Goal: Task Accomplishment & Management: Manage account settings

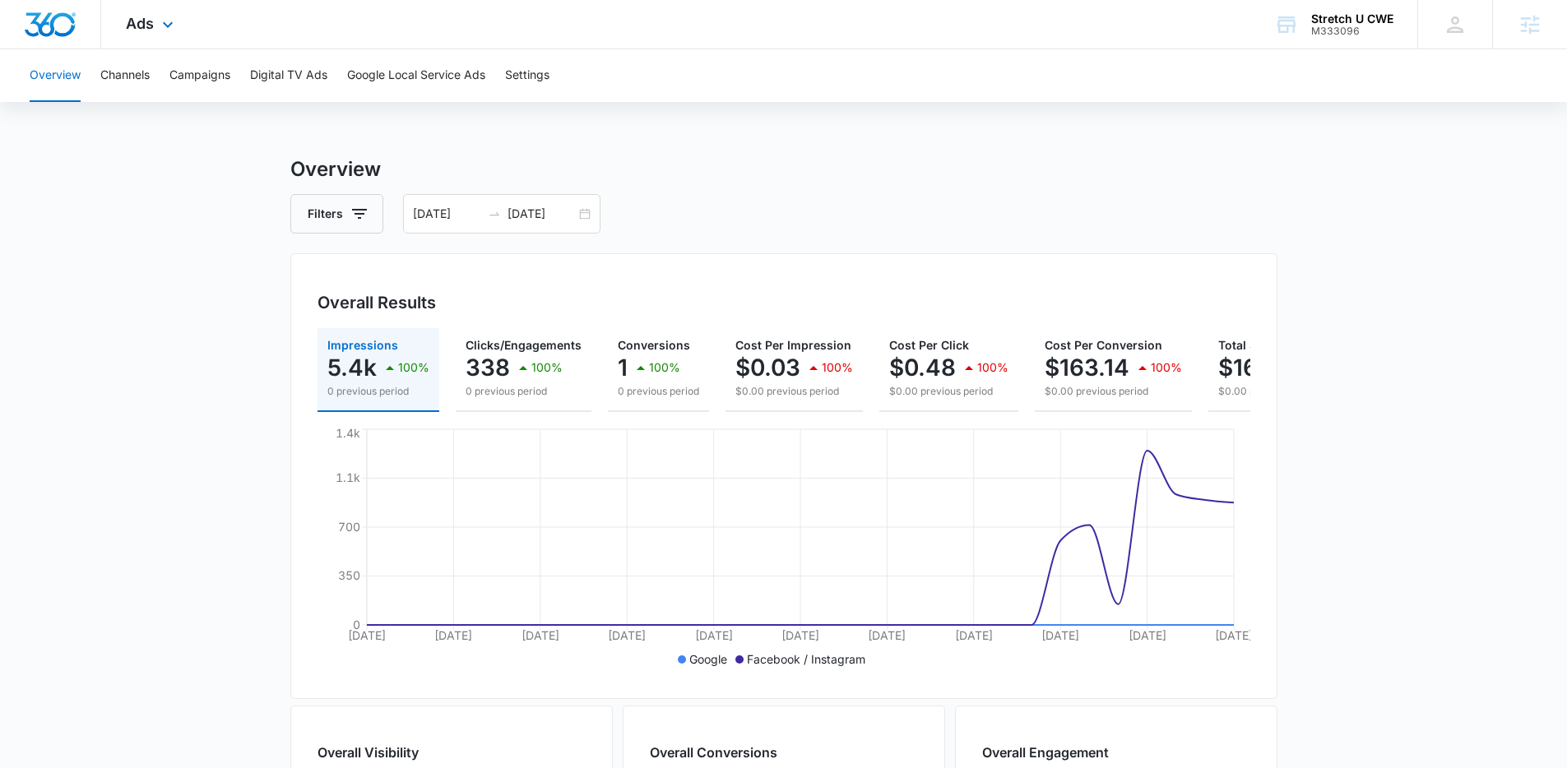
scroll to position [0, 39]
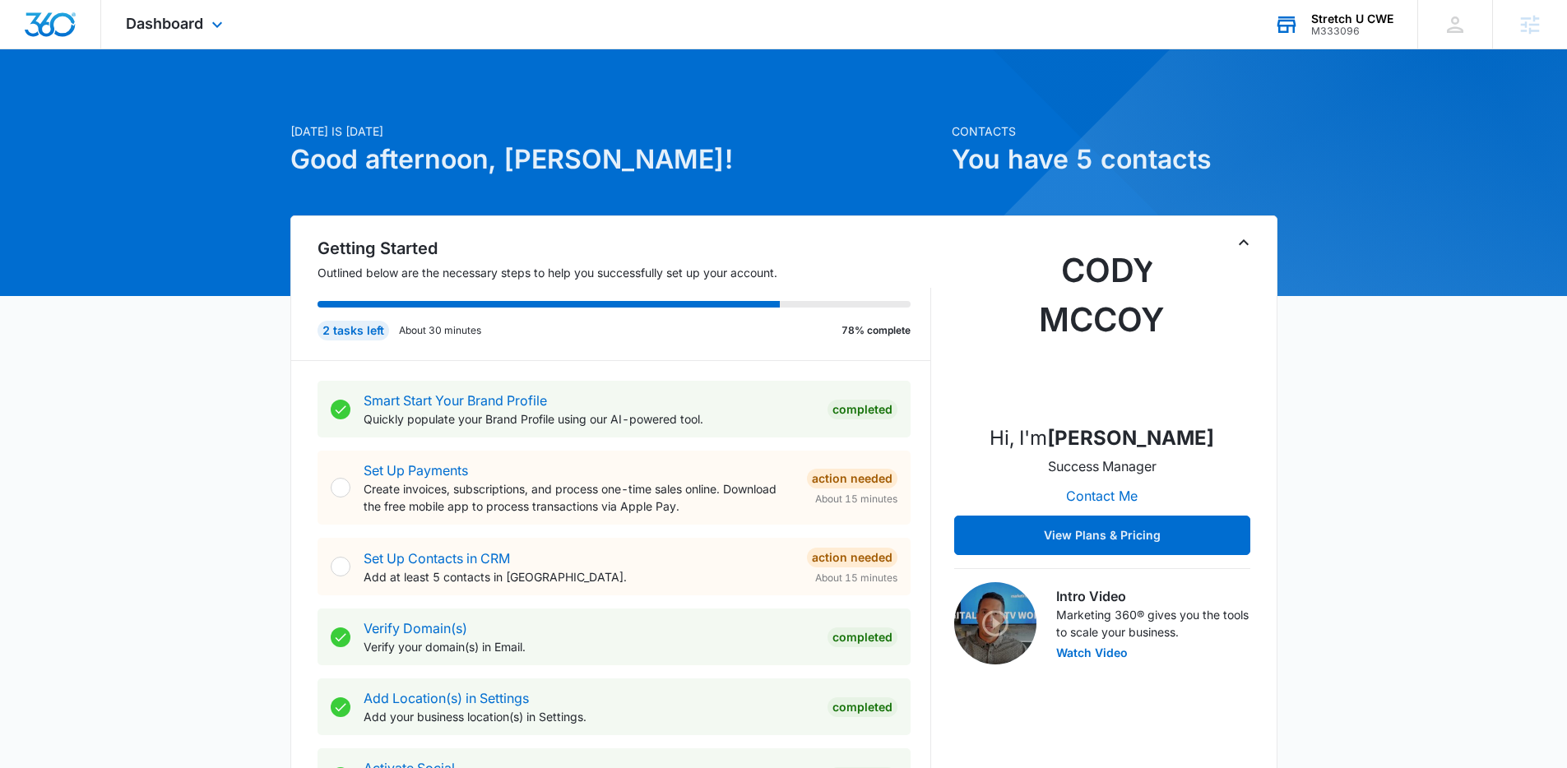
click at [1371, 35] on div "M333096" at bounding box center [1352, 32] width 82 height 12
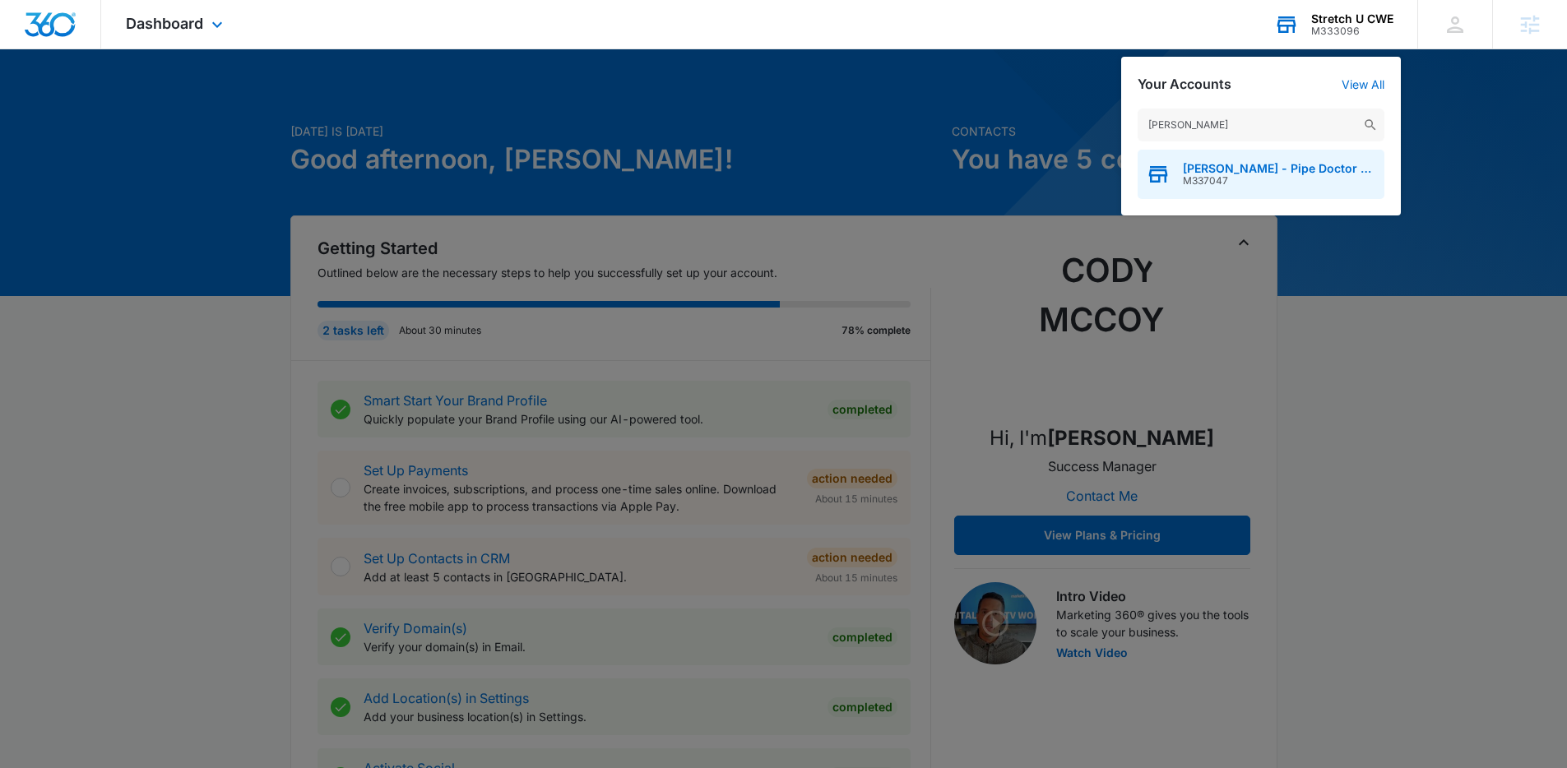
type input "mikey pipes"
click at [1218, 173] on span "[PERSON_NAME] - Pipe Doctor Air Conditioning Repair Service, inc." at bounding box center [1279, 168] width 193 height 13
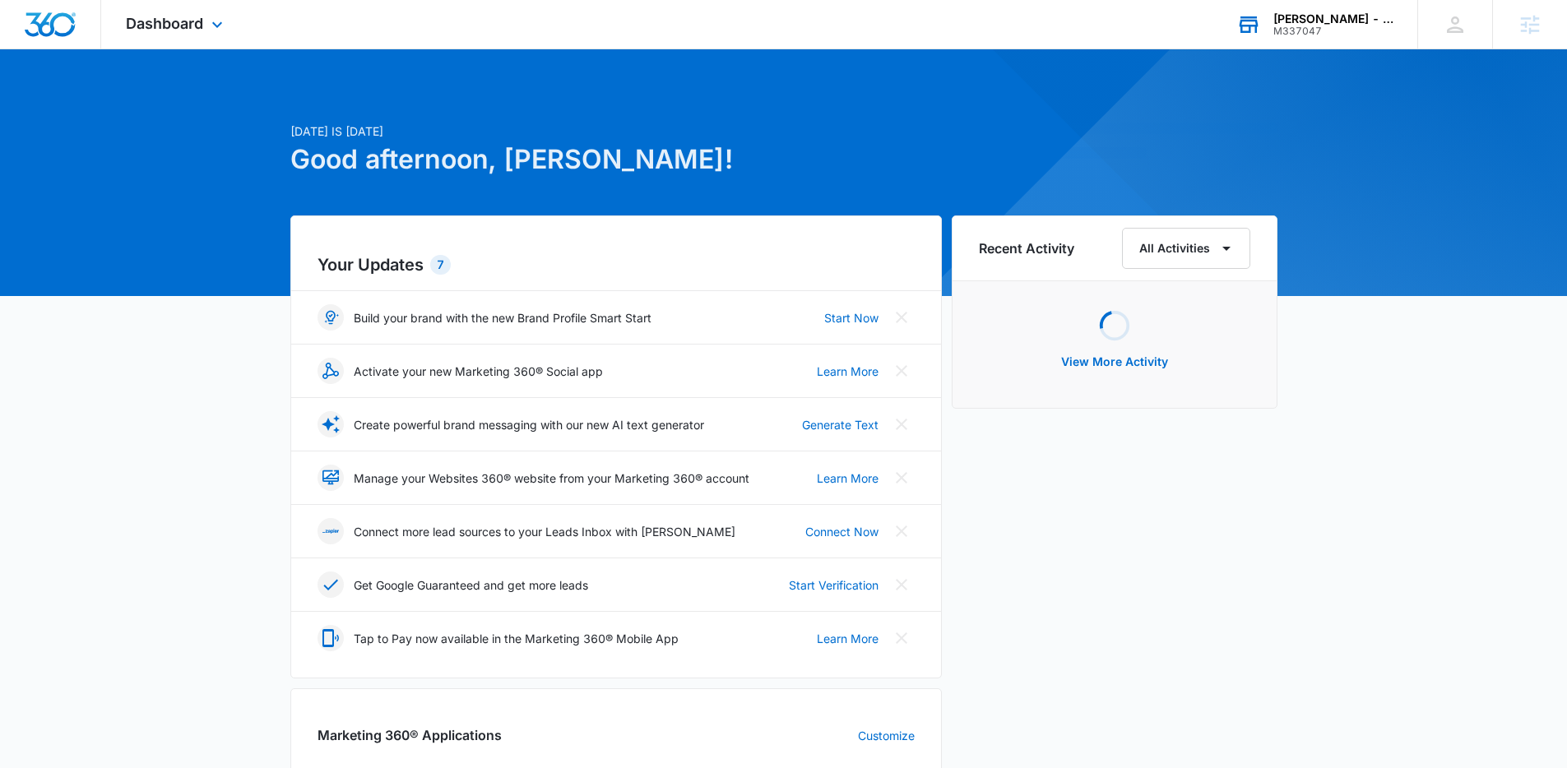
click at [206, 33] on div "Dashboard Apps Reputation Websites Forms CRM Email Social Payments POS Content …" at bounding box center [176, 24] width 151 height 49
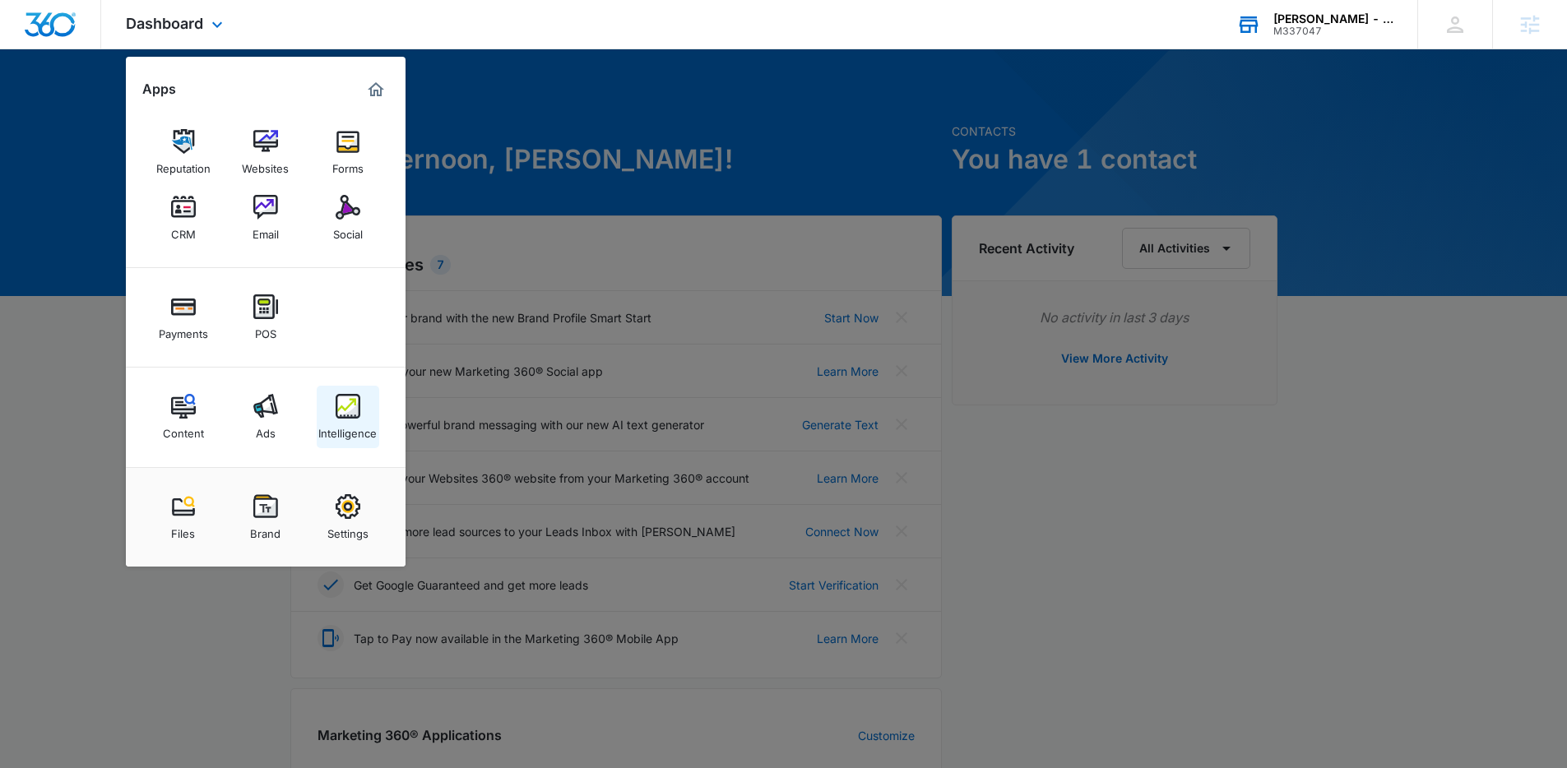
click at [346, 410] on img at bounding box center [348, 406] width 25 height 25
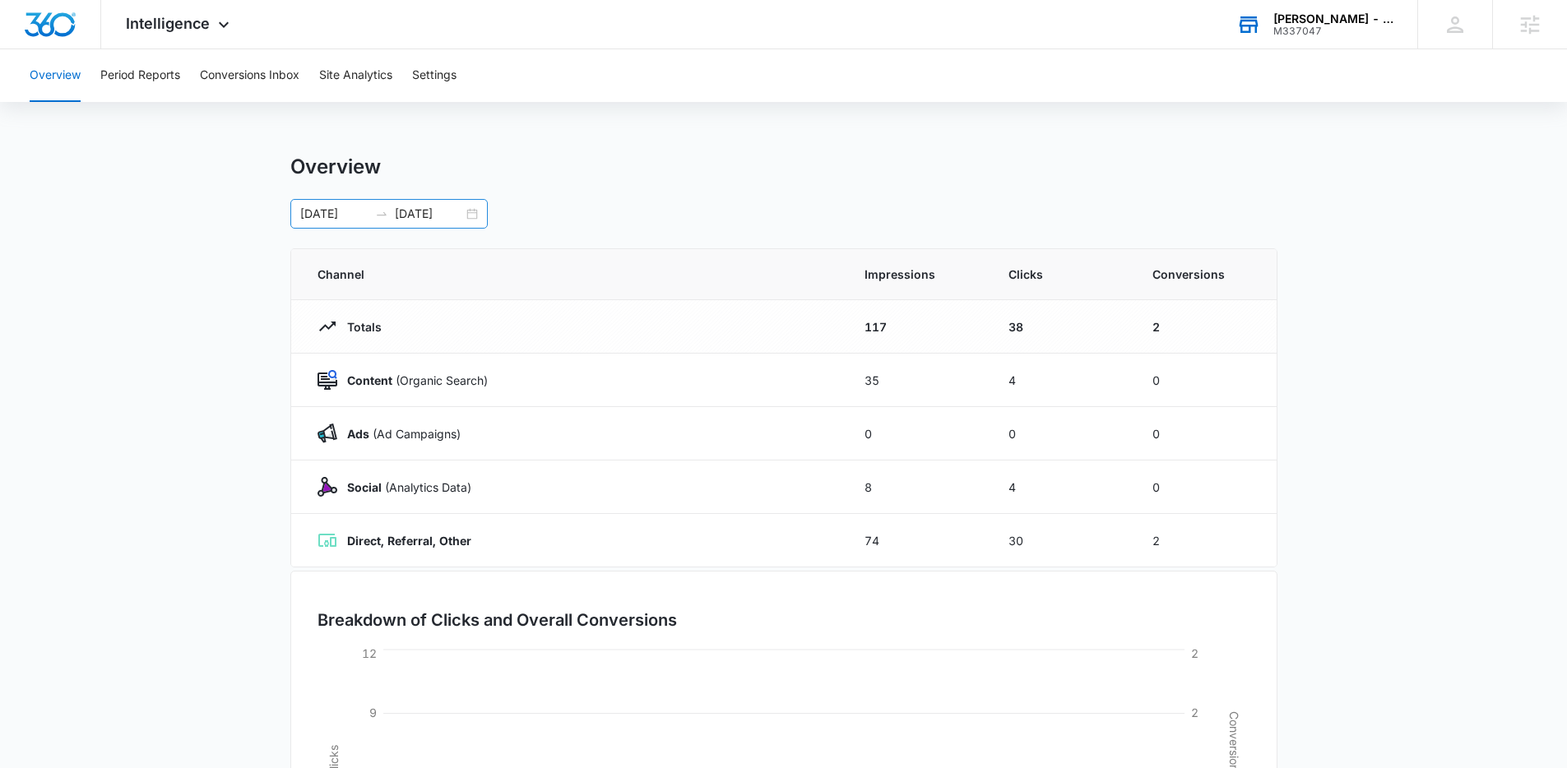
click at [476, 208] on div "09/05/2025 10/05/2025" at bounding box center [388, 214] width 197 height 30
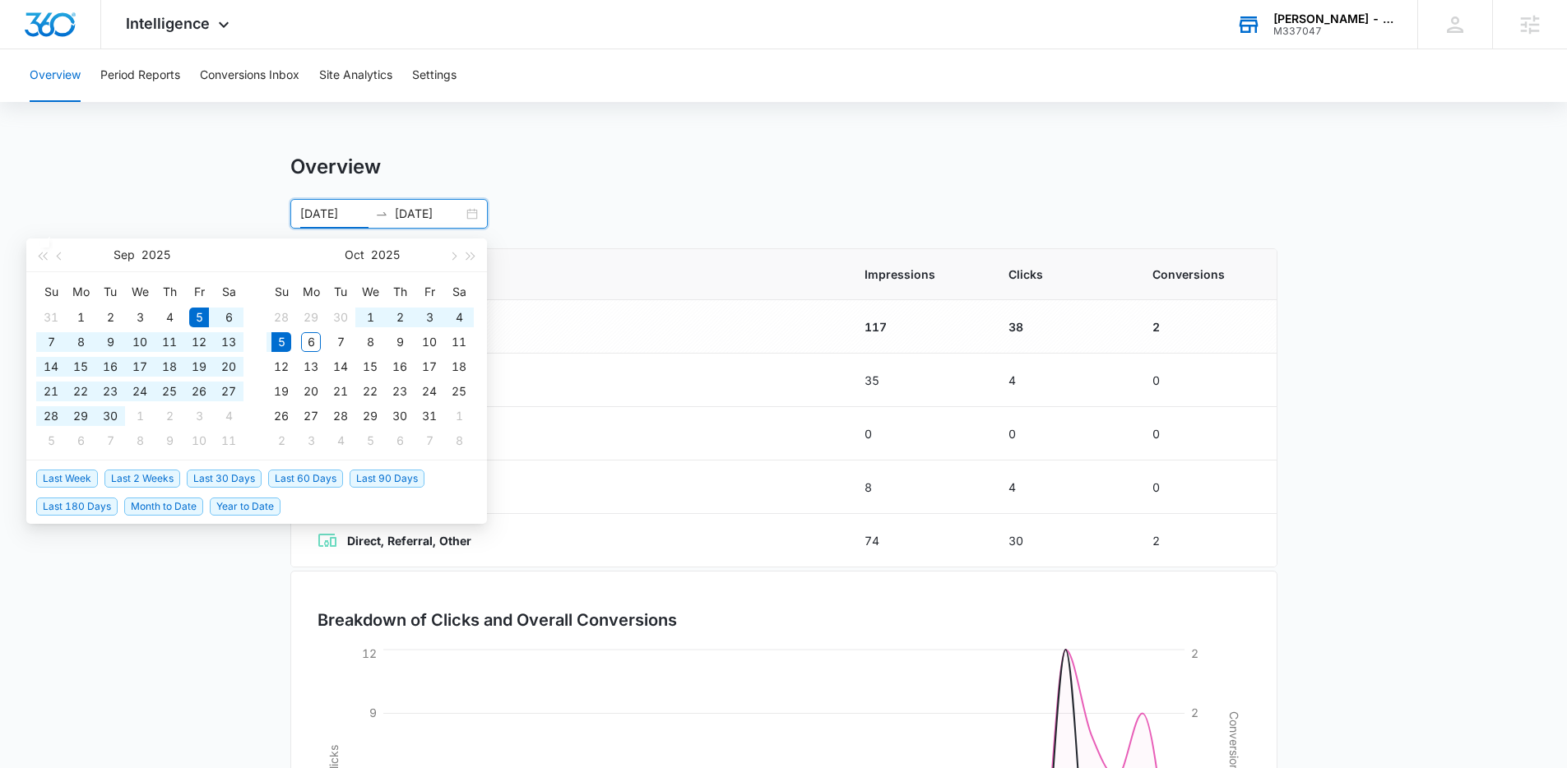
type input "[DATE]"
click at [227, 78] on button "Conversions Inbox" at bounding box center [250, 75] width 100 height 53
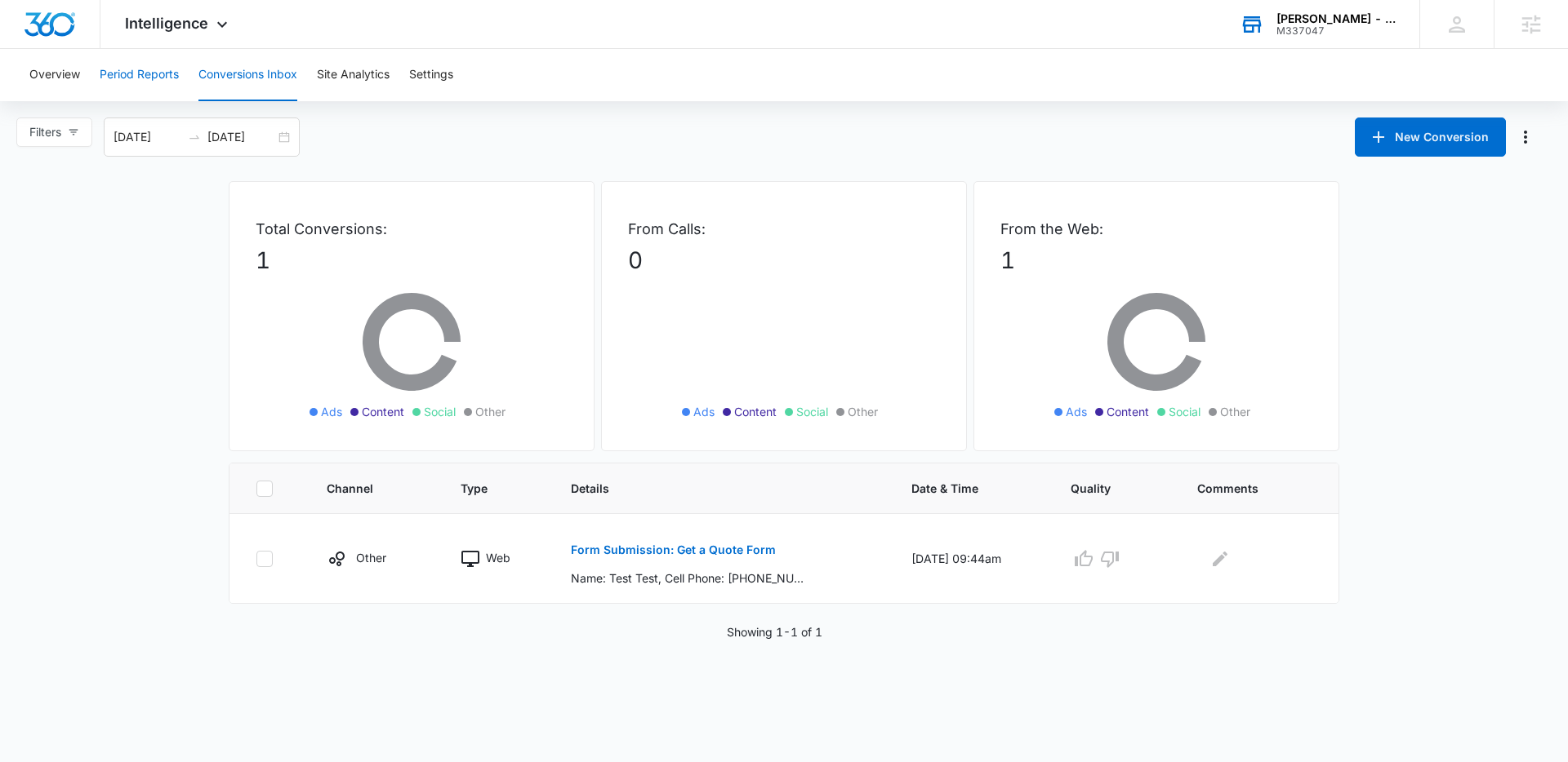
click at [156, 76] on button "Period Reports" at bounding box center [139, 74] width 79 height 53
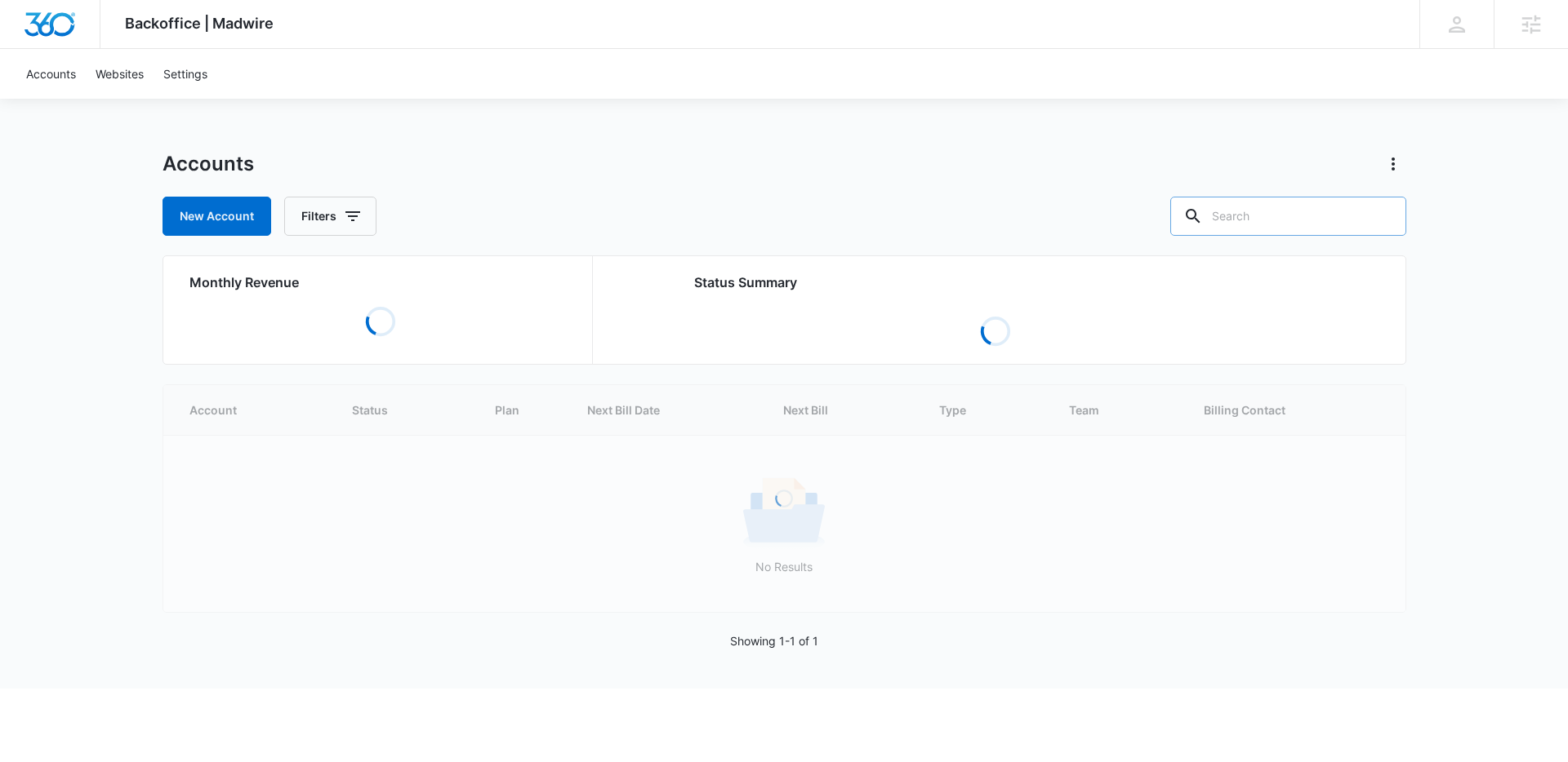
click at [1331, 213] on input "text" at bounding box center [1288, 215] width 236 height 39
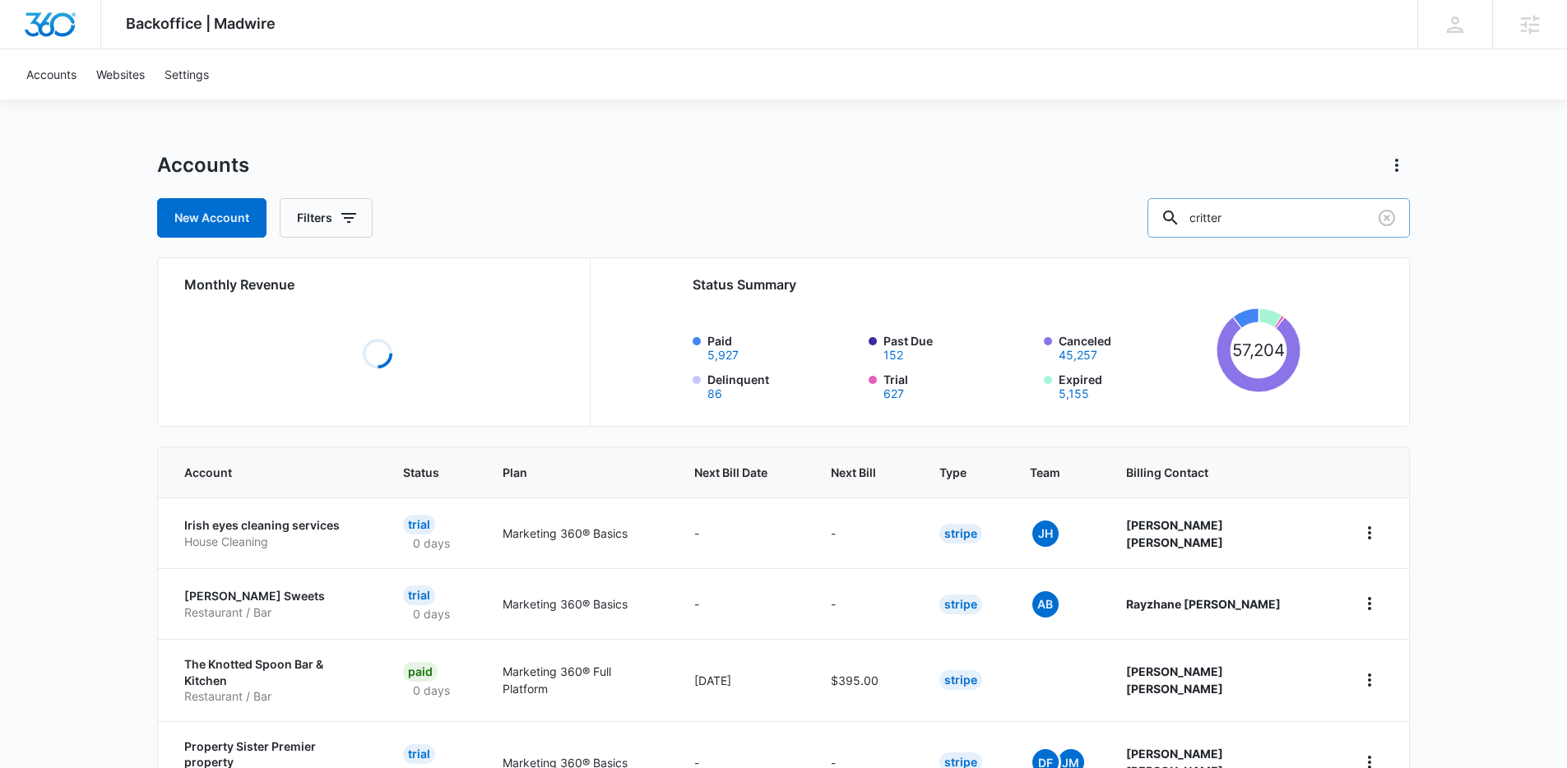
type input "critter"
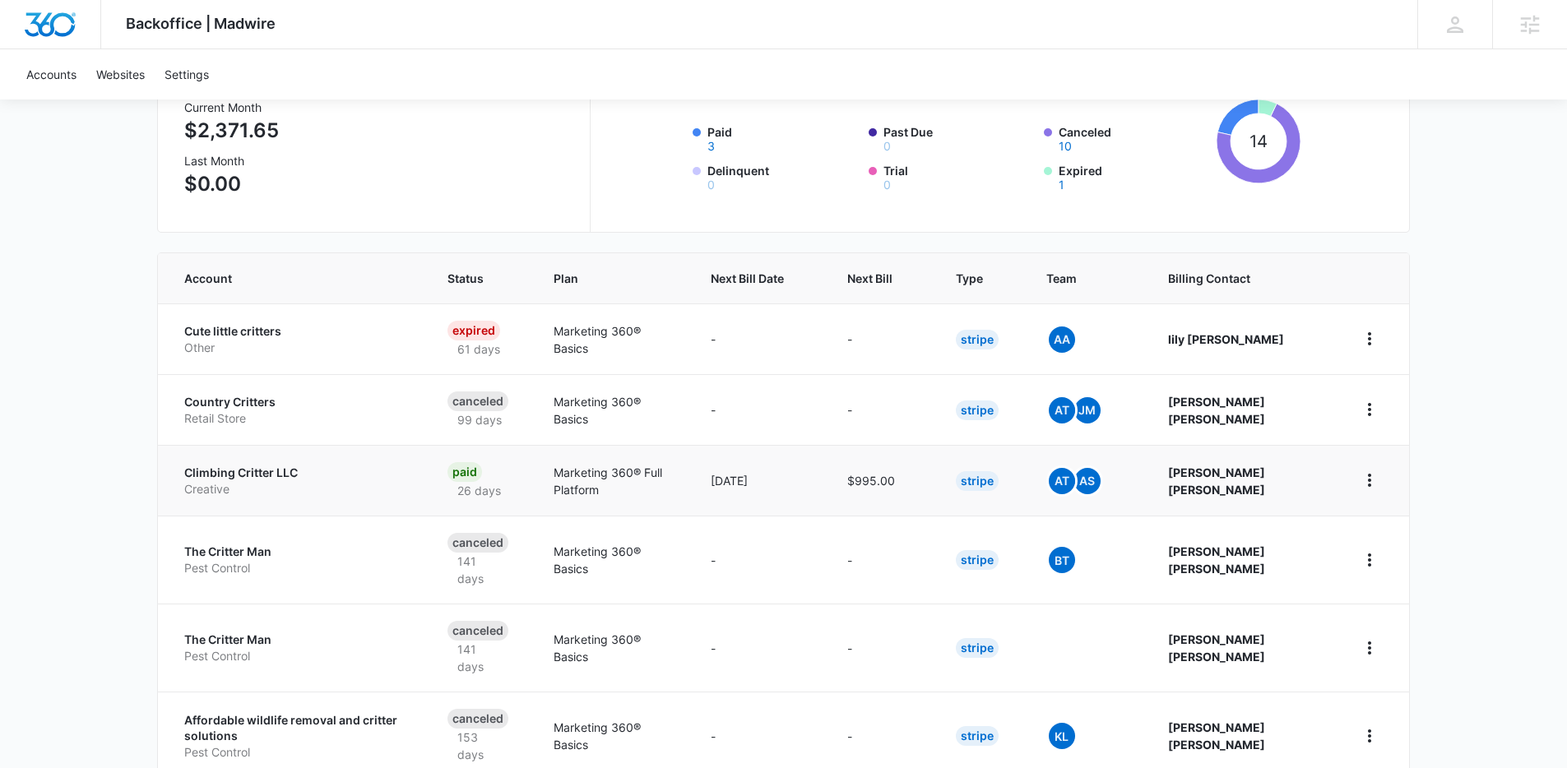
scroll to position [230, 0]
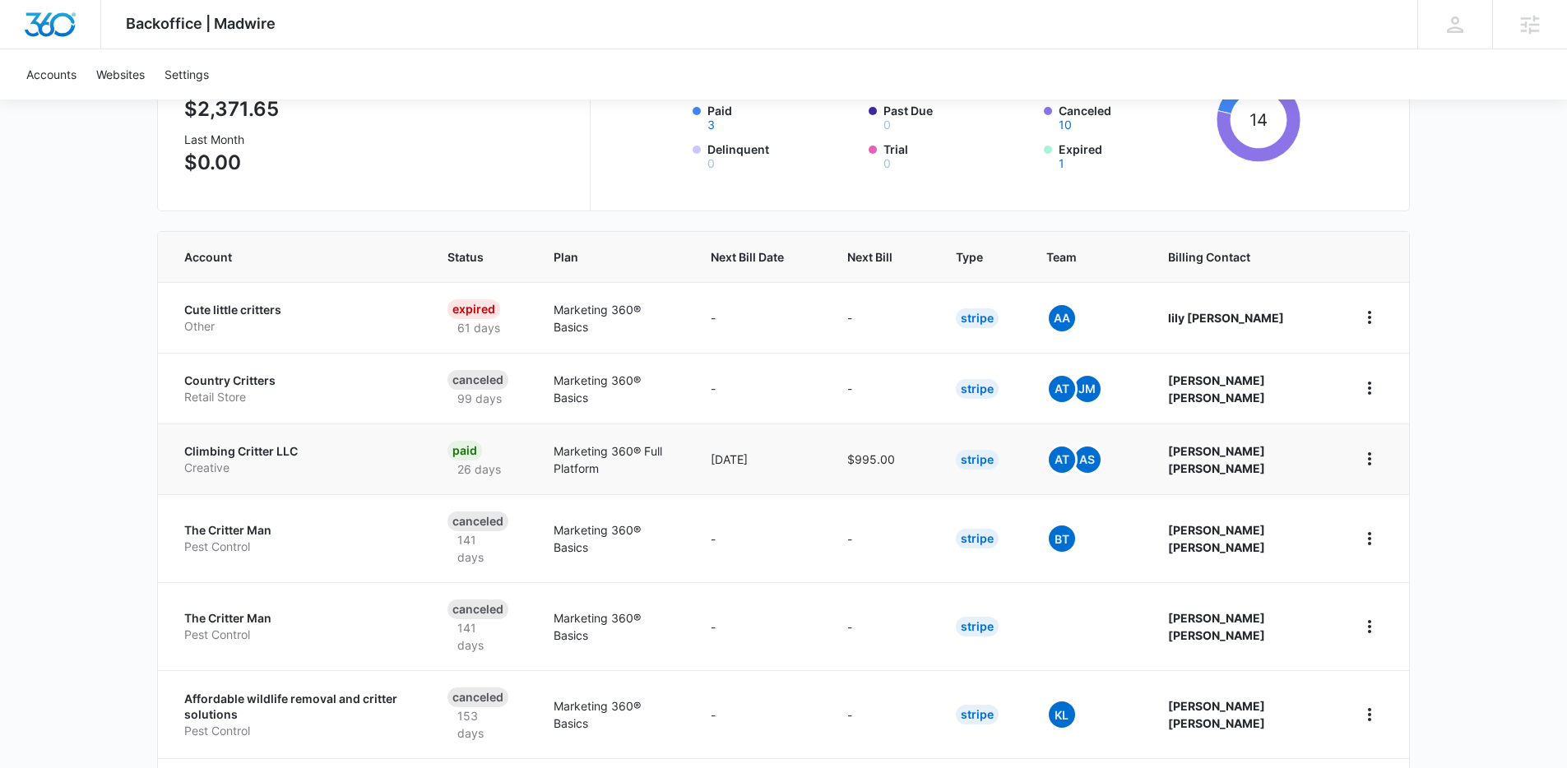
click at [242, 444] on p "Climbing Critter LLC" at bounding box center [296, 451] width 224 height 16
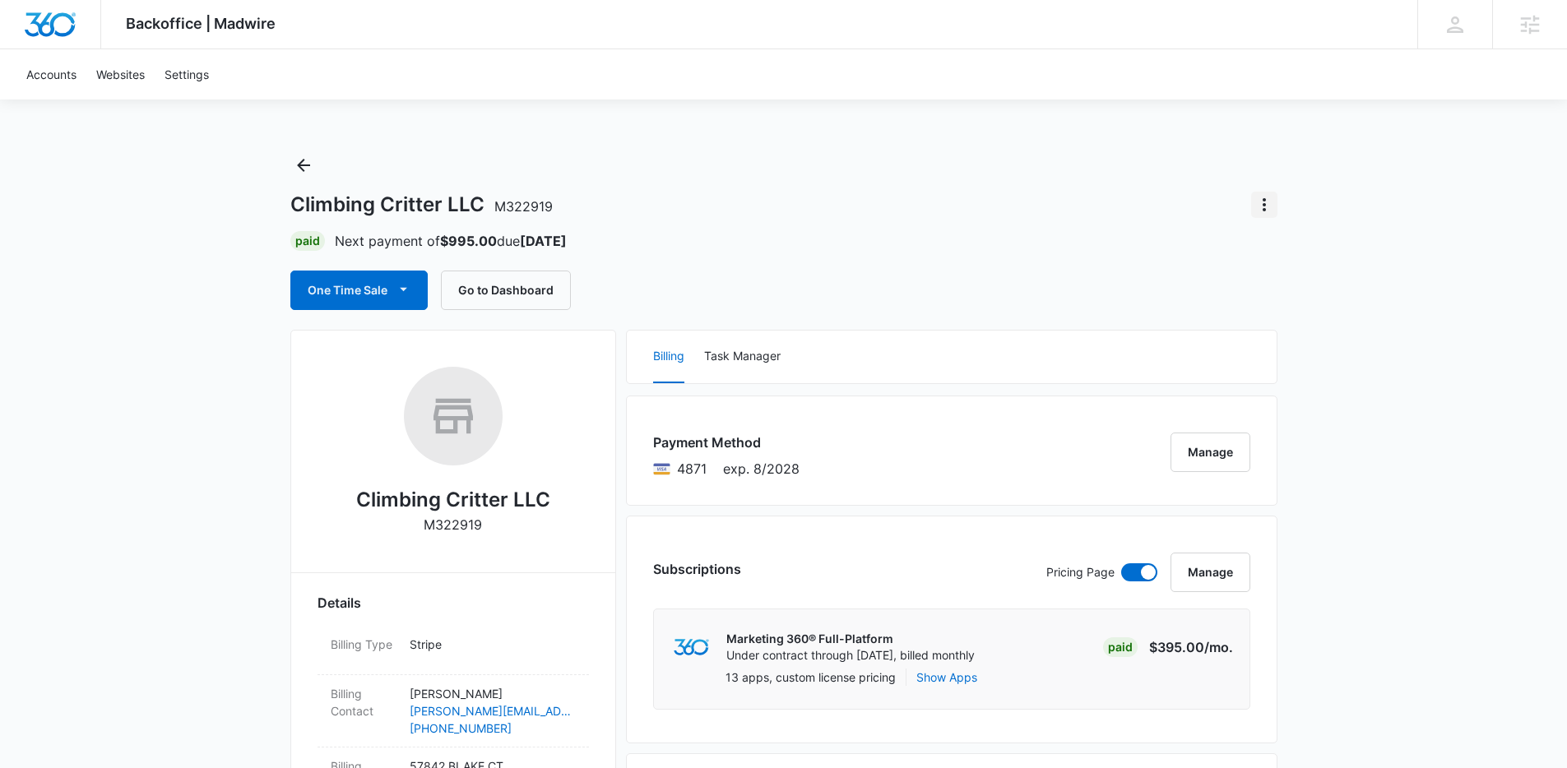
click at [1261, 212] on icon "Actions" at bounding box center [1265, 205] width 20 height 20
click at [1116, 255] on div "Climbing Critter LLC M322919 Close Account Paid Next payment of $995.00 due Oct…" at bounding box center [783, 231] width 987 height 158
click at [1265, 209] on icon "Actions" at bounding box center [1264, 204] width 3 height 13
click at [1274, 248] on div "Close Account" at bounding box center [1310, 251] width 77 height 12
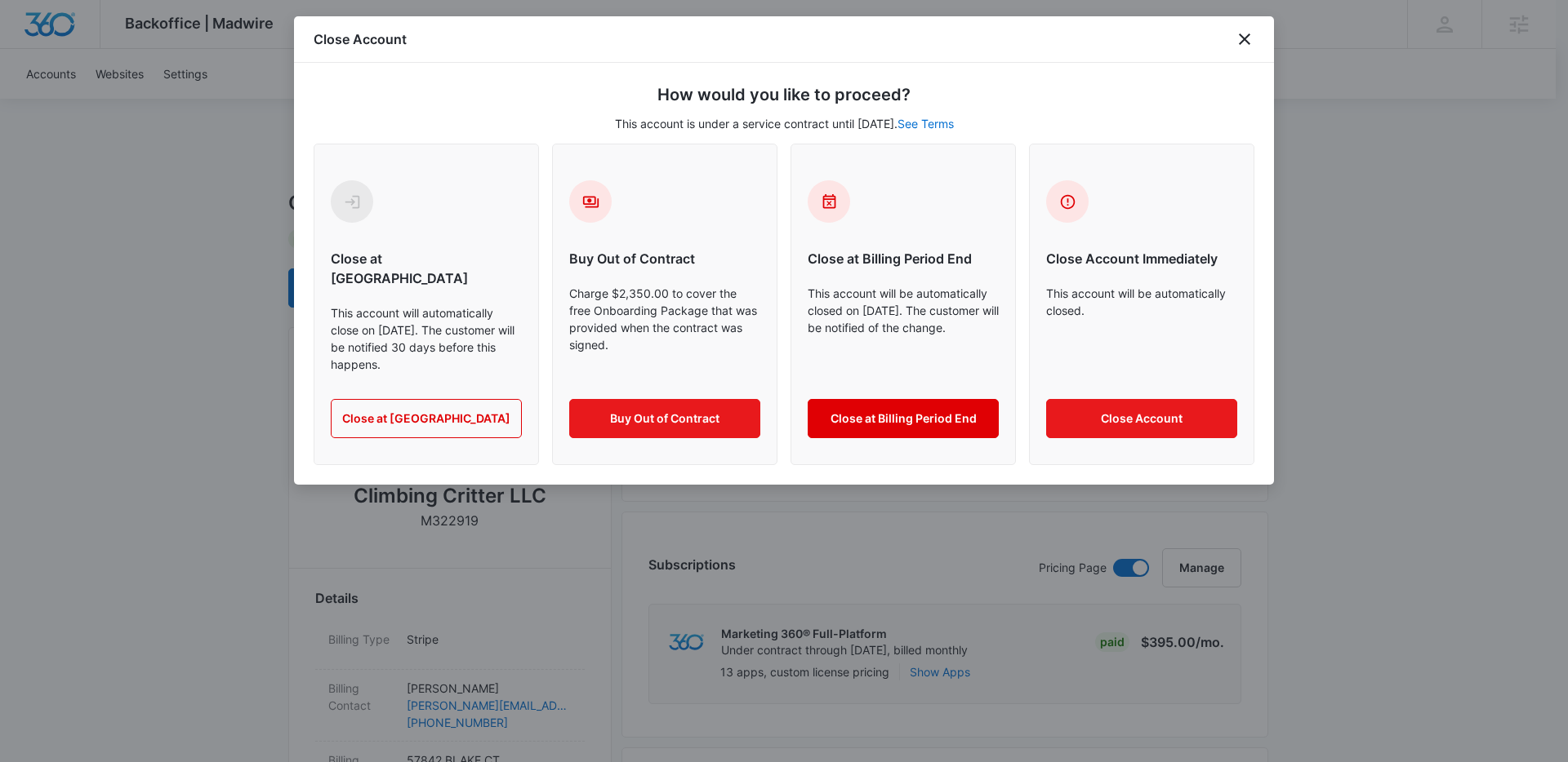
click at [923, 399] on button "Close at Billing Period End" at bounding box center [903, 418] width 192 height 39
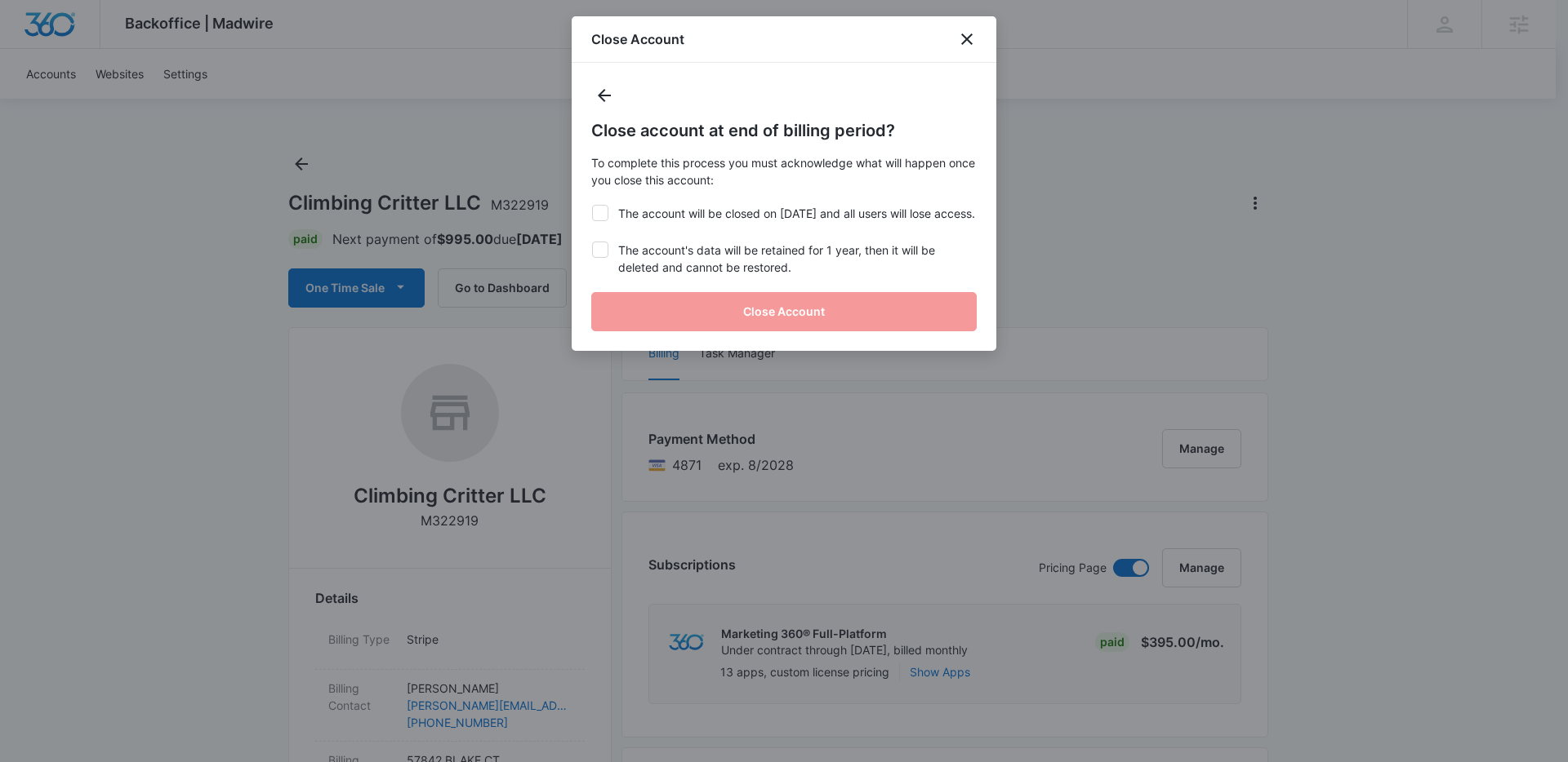
click at [601, 207] on icon at bounding box center [599, 212] width 15 height 15
click at [591, 205] on input "The account will be closed on Oct 10, 2025 and all users will lose access." at bounding box center [591, 204] width 1 height 1
checkbox input "true"
click at [590, 257] on div "Close account at end of billing period? To complete this process you must ackno…" at bounding box center [784, 206] width 425 height 288
click at [599, 253] on icon at bounding box center [600, 249] width 10 height 7
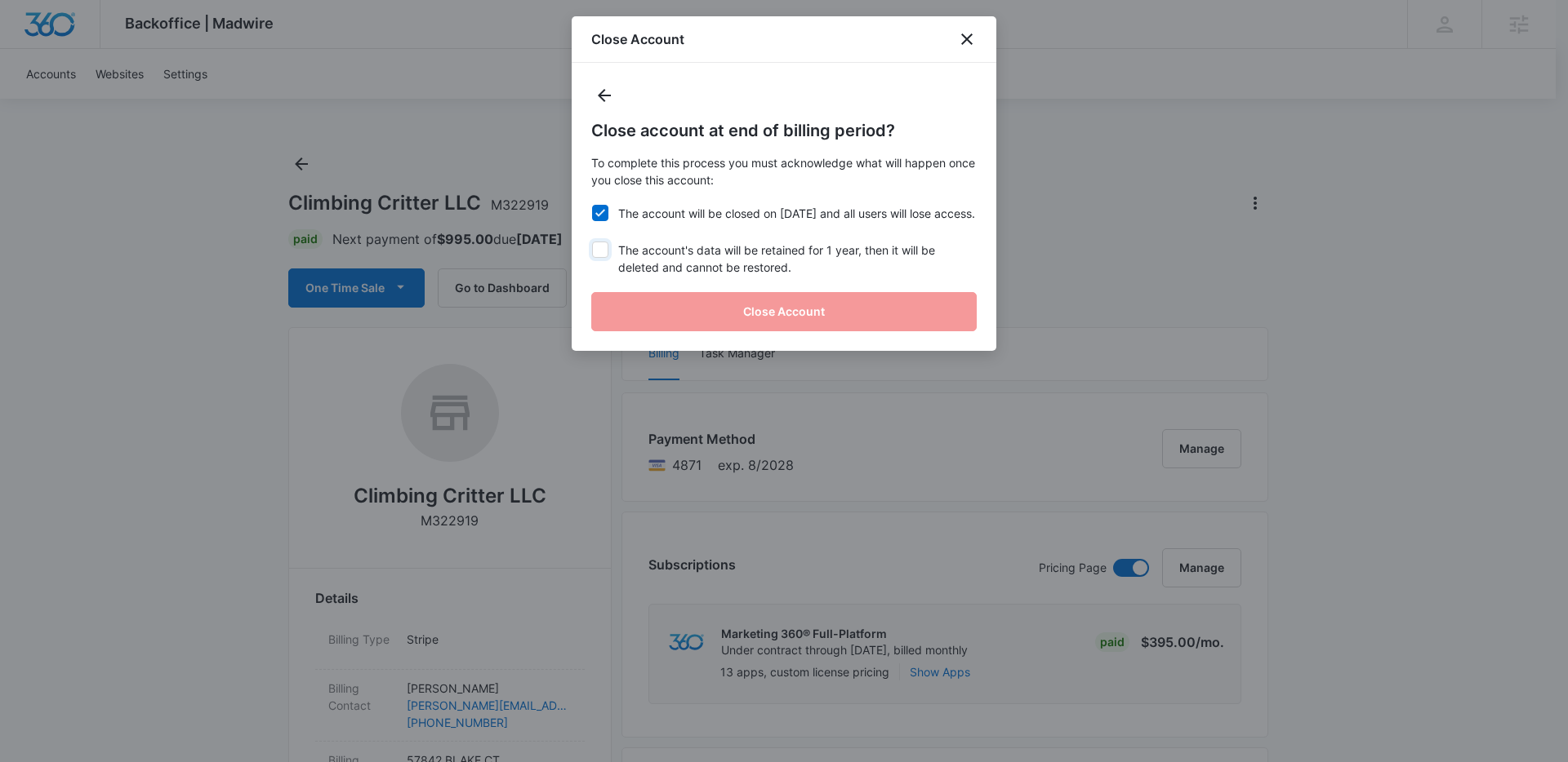
click at [591, 242] on input "The account's data will be retained for 1 year, then it will be deleted and can…" at bounding box center [591, 242] width 1 height 1
checkbox input "true"
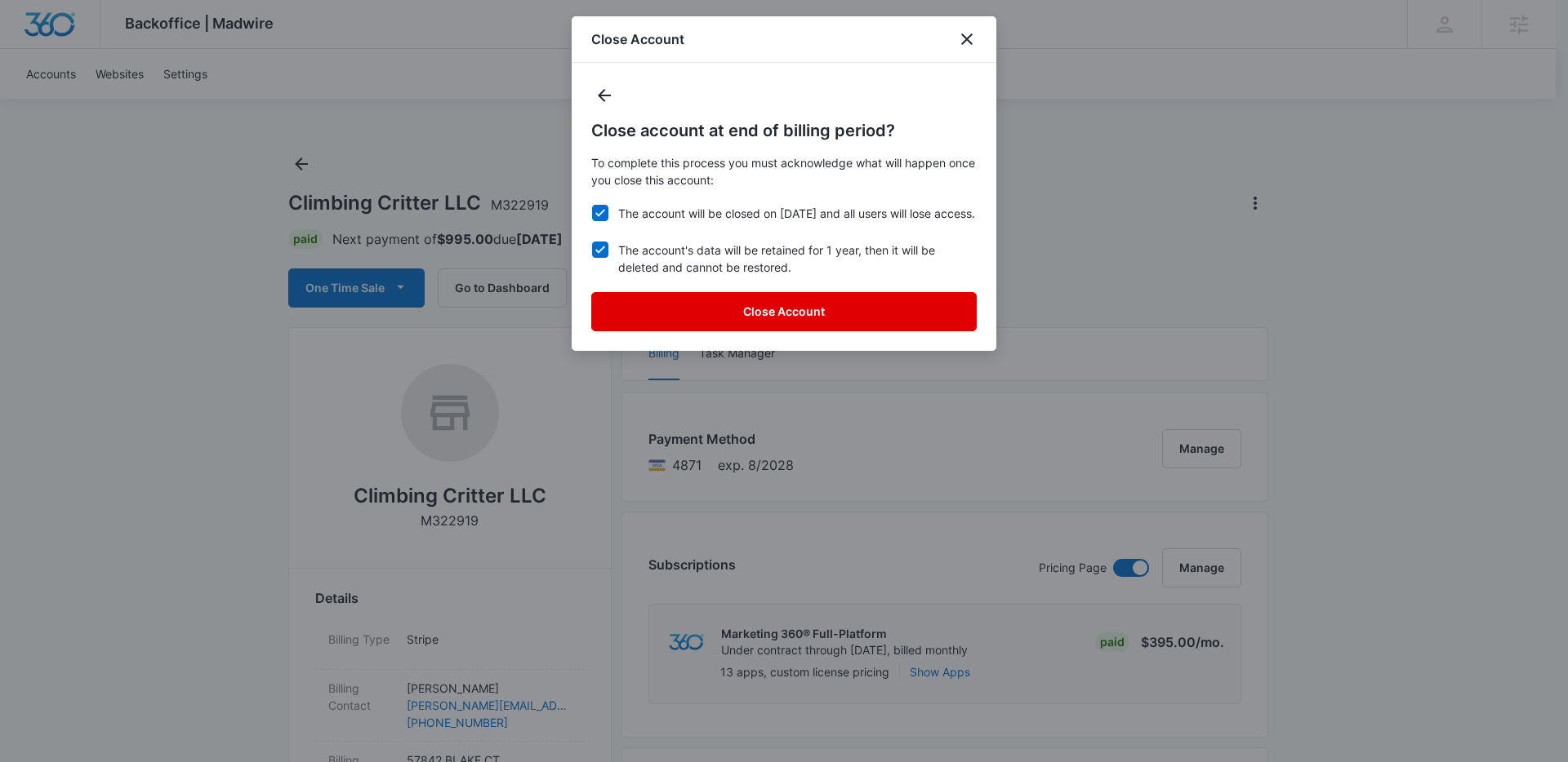
click at [796, 320] on button "Close Account" at bounding box center [784, 312] width 385 height 39
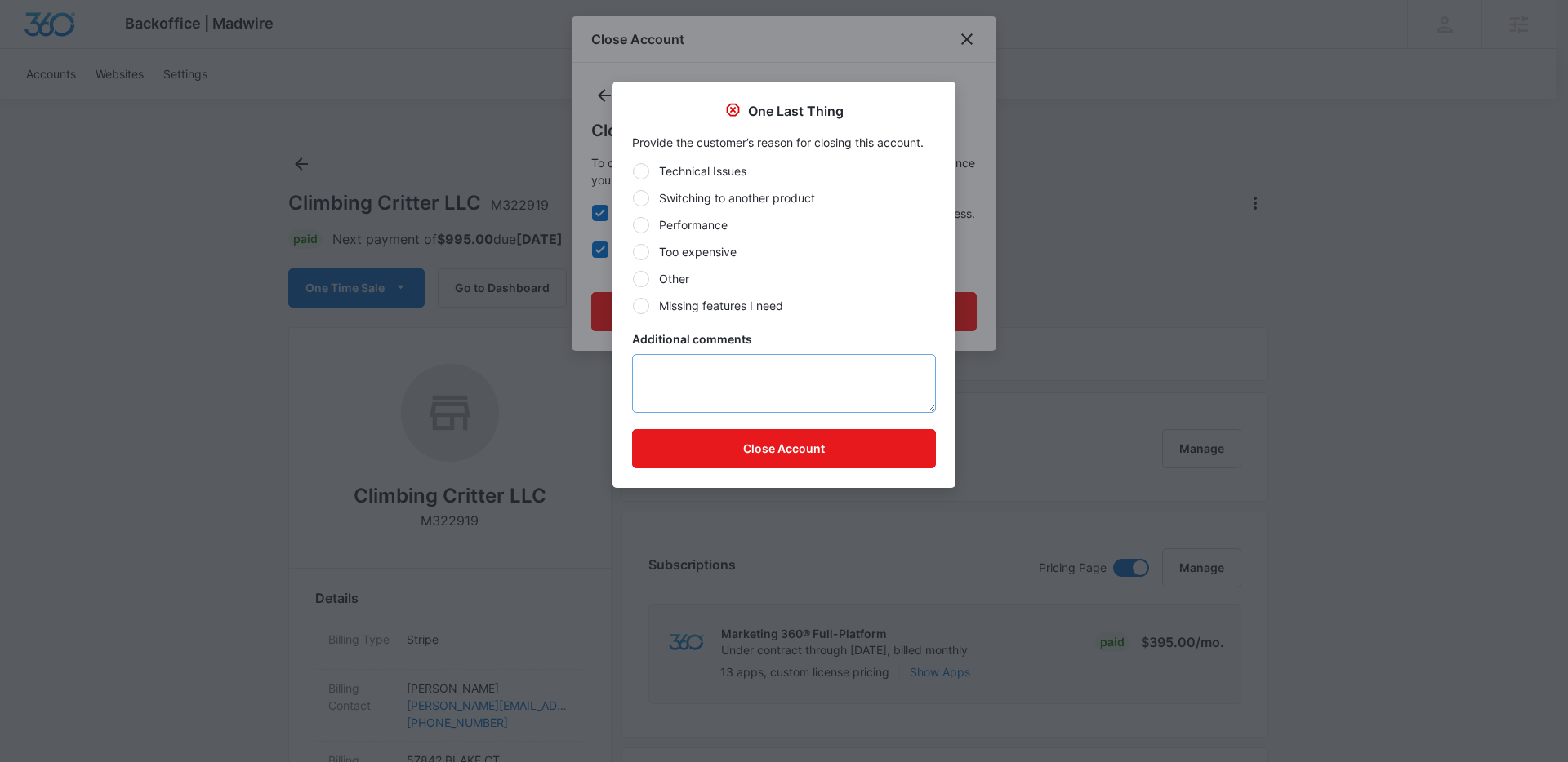
click at [722, 196] on label "Switching to another product" at bounding box center [784, 197] width 304 height 17
click at [633, 197] on input "Switching to another product" at bounding box center [632, 197] width 1 height 1
click at [641, 253] on div at bounding box center [641, 252] width 16 height 16
click at [633, 252] on input "Too expensive" at bounding box center [632, 251] width 1 height 1
radio input "false"
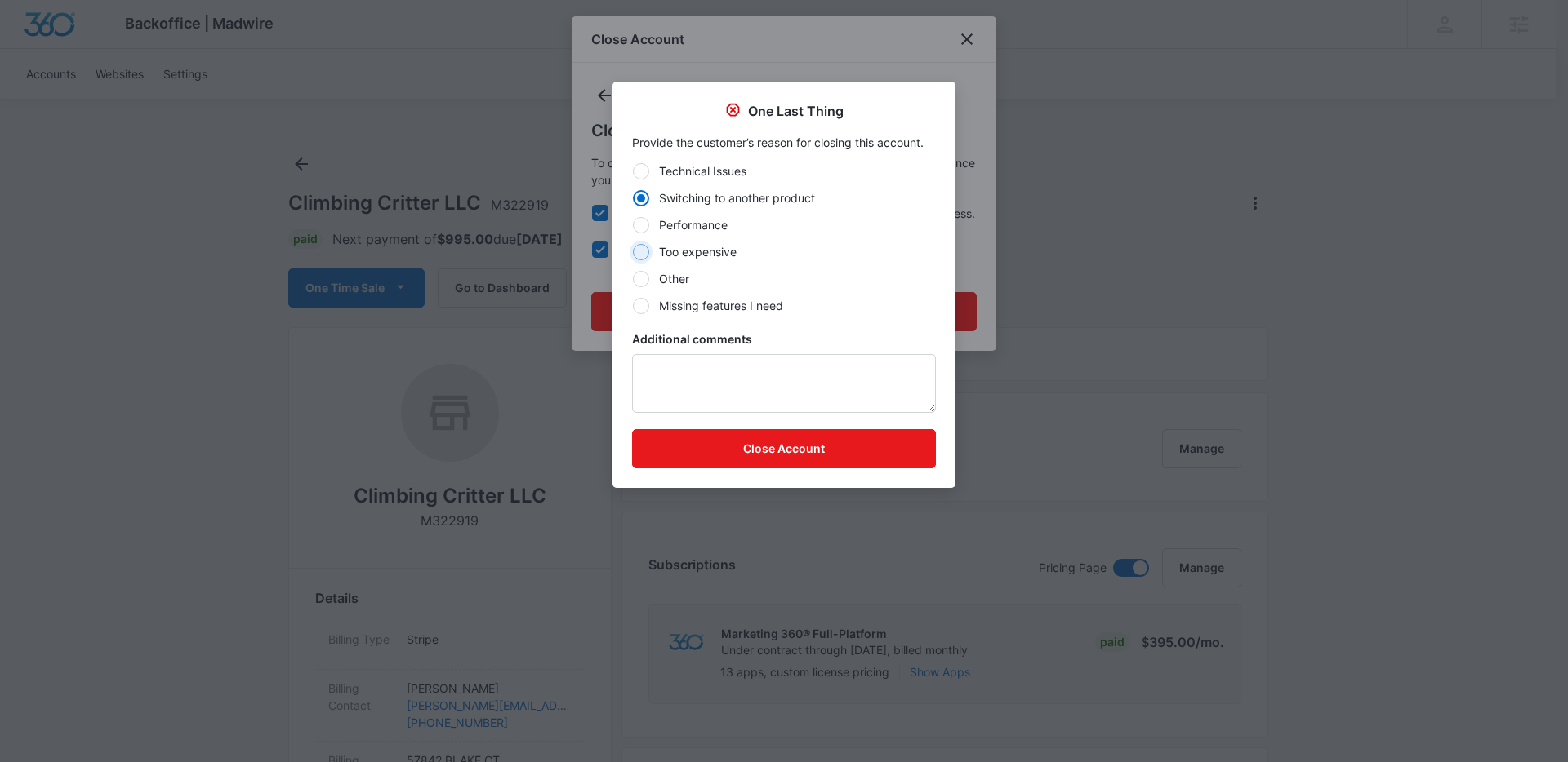
radio input "true"
click at [757, 375] on textarea "Additional comments" at bounding box center [784, 383] width 304 height 59
type textarea "c"
click at [794, 459] on button "Close Account" at bounding box center [784, 448] width 304 height 39
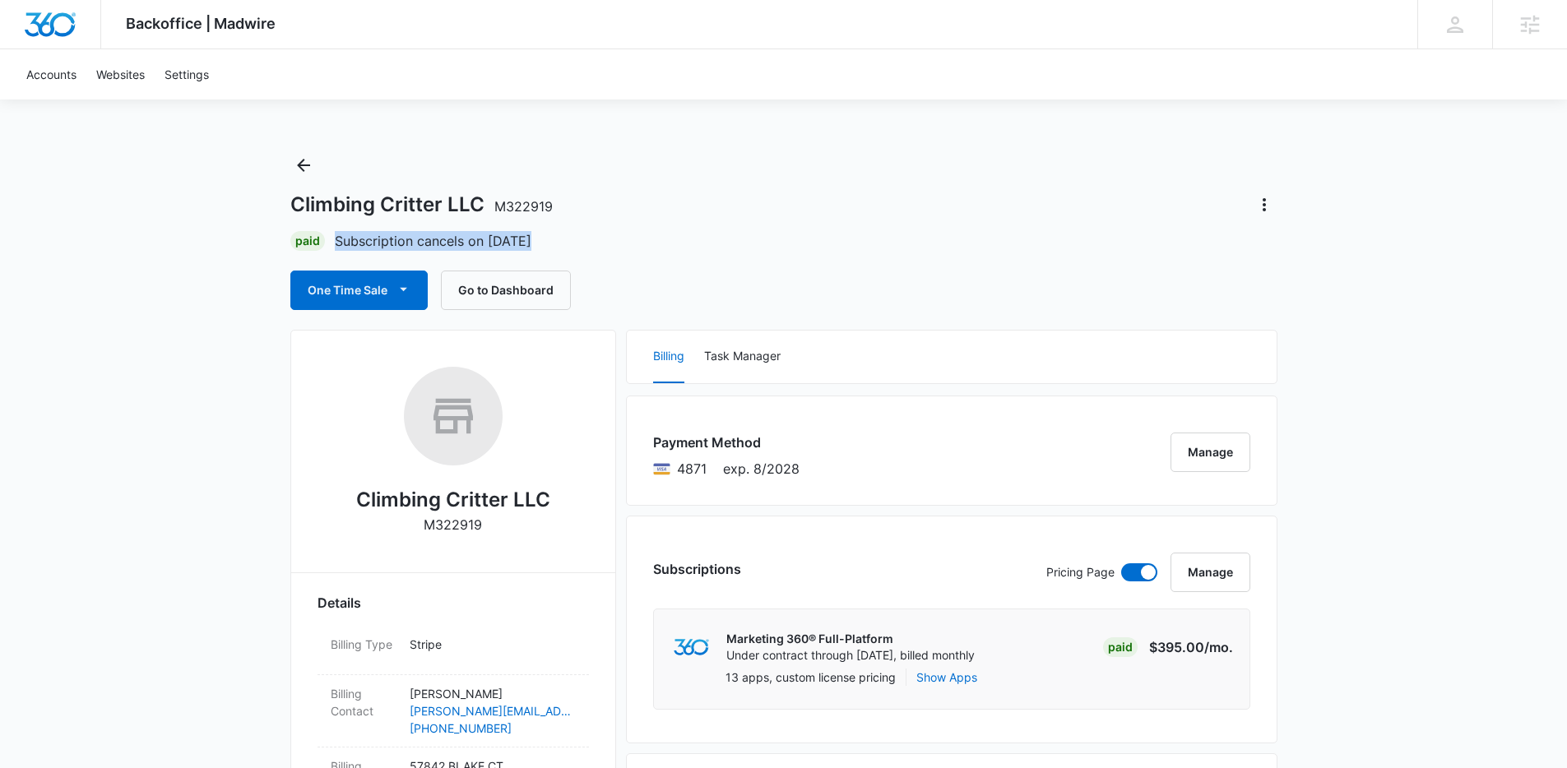
drag, startPoint x: 337, startPoint y: 242, endPoint x: 533, endPoint y: 242, distance: 195.8
click at [533, 242] on div "Paid Subscription cancels on Oct 10" at bounding box center [783, 241] width 987 height 20
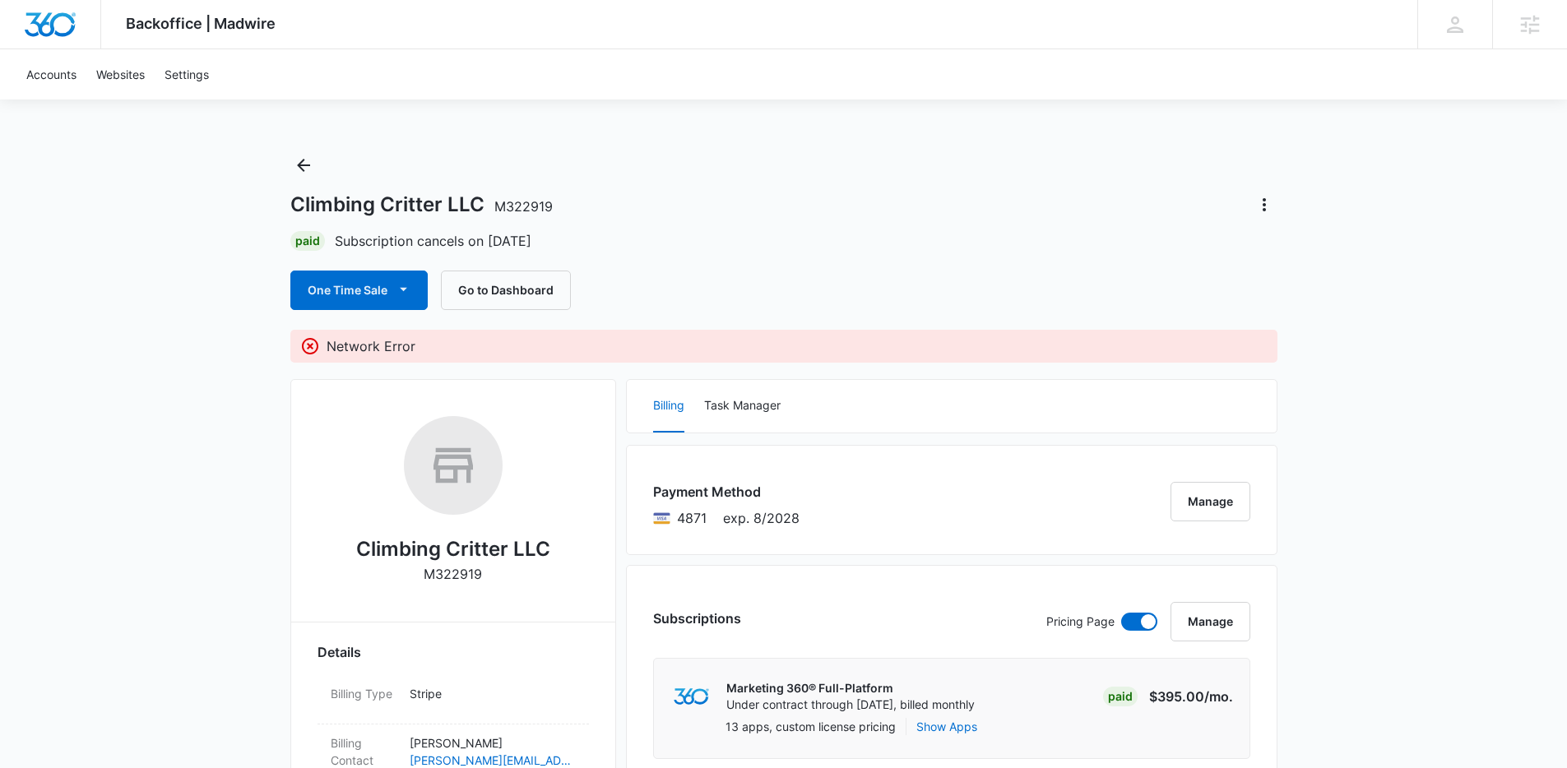
click at [1056, 84] on div "Accounts Websites Settings" at bounding box center [783, 74] width 1534 height 50
